Goal: Complete application form

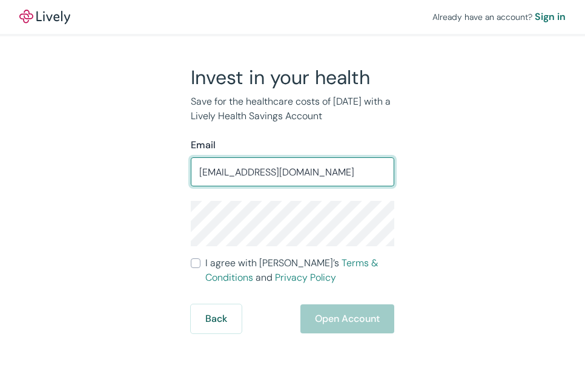
type input "[EMAIL_ADDRESS][DOMAIN_NAME]"
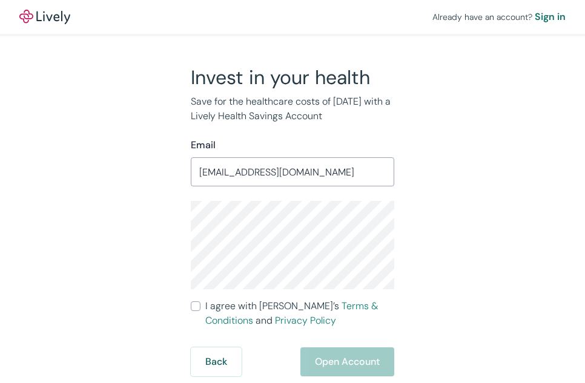
click at [195, 301] on label "I agree with Lively’s Terms & Conditions and Privacy Policy" at bounding box center [293, 313] width 204 height 29
click at [195, 302] on input "I agree with Lively’s Terms & Conditions and Privacy Policy" at bounding box center [196, 307] width 10 height 10
checkbox input "true"
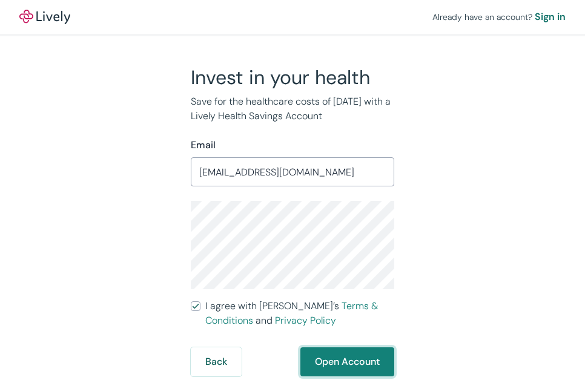
click at [328, 360] on button "Open Account" at bounding box center [347, 362] width 94 height 29
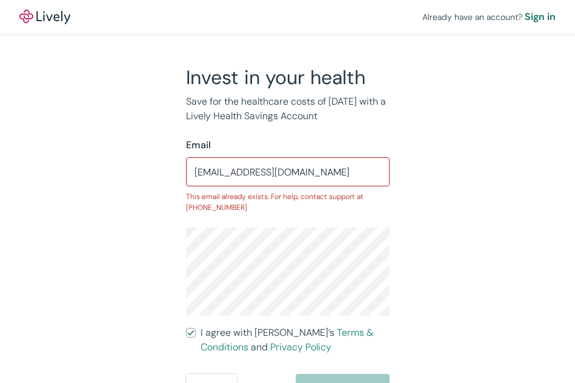
scroll to position [1, 0]
click at [546, 17] on div "Sign in" at bounding box center [540, 16] width 31 height 15
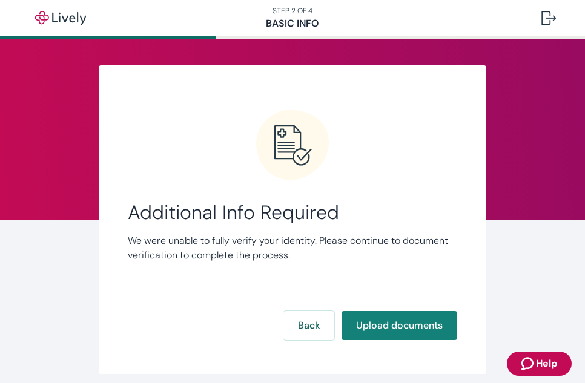
click at [368, 316] on button "Upload documents" at bounding box center [400, 325] width 116 height 29
click at [382, 319] on button "Upload documents" at bounding box center [400, 325] width 116 height 29
drag, startPoint x: 569, startPoint y: 0, endPoint x: 386, endPoint y: 45, distance: 188.4
click at [386, 45] on div "Link Account Additional Info Required We were unable to fully verify your ident…" at bounding box center [293, 236] width 582 height 394
click at [551, 13] on div at bounding box center [549, 18] width 15 height 15
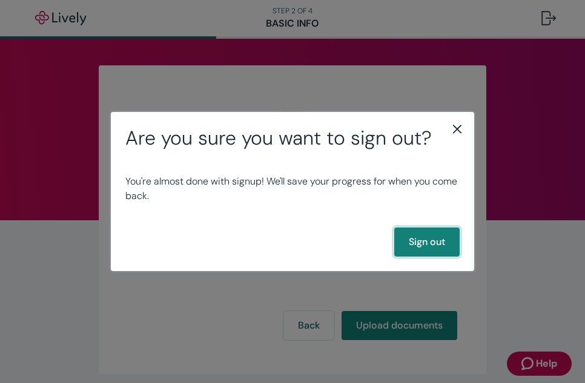
click at [416, 247] on button "Sign out" at bounding box center [426, 242] width 65 height 29
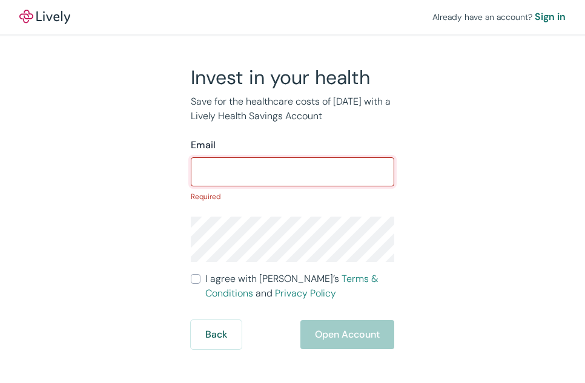
type input "[EMAIL_ADDRESS][DOMAIN_NAME]"
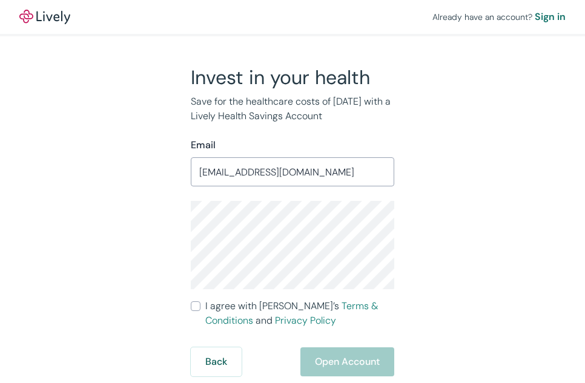
click at [192, 306] on input "I agree with Lively’s Terms & Conditions and Privacy Policy" at bounding box center [196, 307] width 10 height 10
checkbox input "true"
click at [515, 279] on div "Already have an account? Sign in Invest in your health Save for the healthcare …" at bounding box center [292, 188] width 585 height 377
click at [511, 275] on div "Already have an account? Sign in Invest in your health Save for the healthcare …" at bounding box center [292, 188] width 585 height 377
click at [345, 360] on div "Back Open Account" at bounding box center [293, 362] width 204 height 29
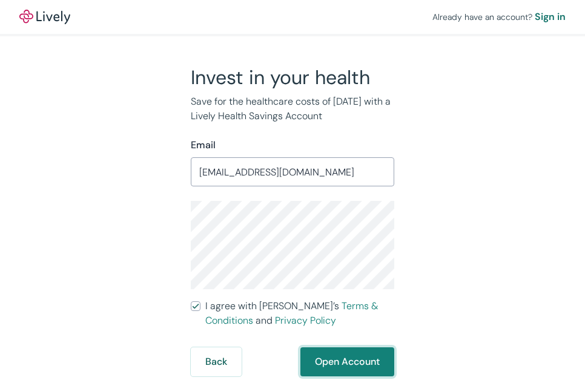
click at [328, 356] on button "Open Account" at bounding box center [347, 362] width 94 height 29
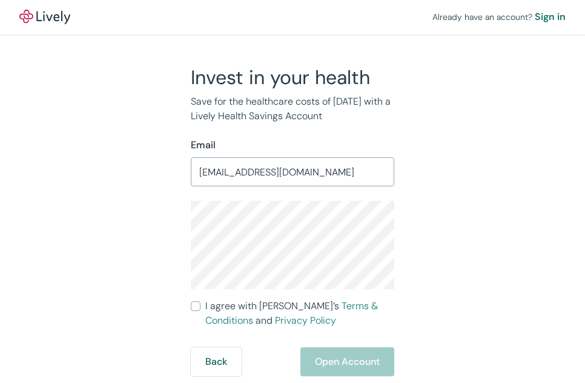
click at [194, 308] on input "I agree with Lively’s Terms & Conditions and Privacy Policy" at bounding box center [196, 307] width 10 height 10
checkbox input "true"
drag, startPoint x: 512, startPoint y: 363, endPoint x: 509, endPoint y: 348, distance: 16.0
click at [510, 354] on div "Already have an account? Sign in Invest in your health Save for the healthcare …" at bounding box center [292, 188] width 585 height 377
click at [506, 321] on div "Invest in your health Save for the healthcare costs of [DATE] with a Lively Hea…" at bounding box center [293, 220] width 436 height 311
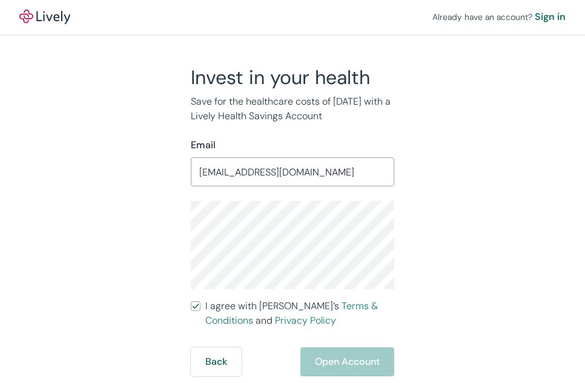
click at [356, 366] on div "Back Open Account" at bounding box center [293, 362] width 204 height 29
click at [425, 228] on div "Invest in your health Save for the healthcare costs of [DATE] with a Lively Hea…" at bounding box center [285, 220] width 436 height 311
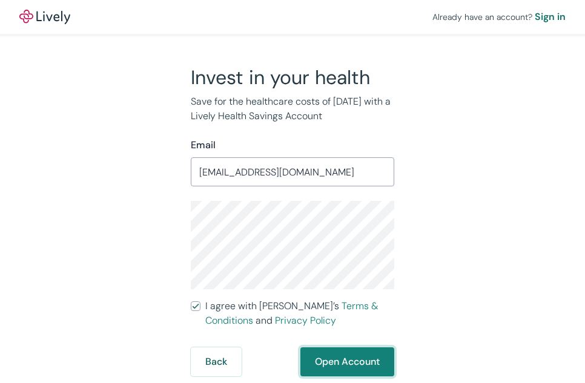
click at [337, 357] on button "Open Account" at bounding box center [347, 362] width 94 height 29
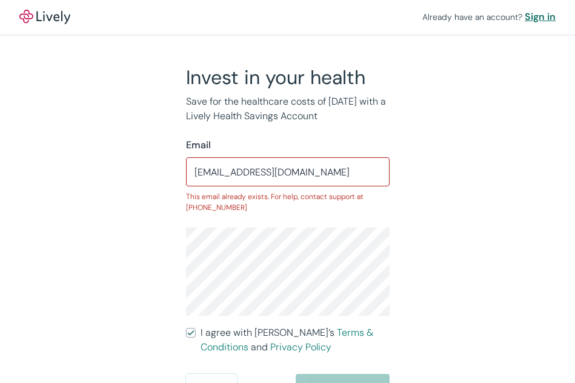
click at [535, 20] on div "Sign in" at bounding box center [540, 17] width 31 height 15
